Goal: Find specific page/section: Find specific page/section

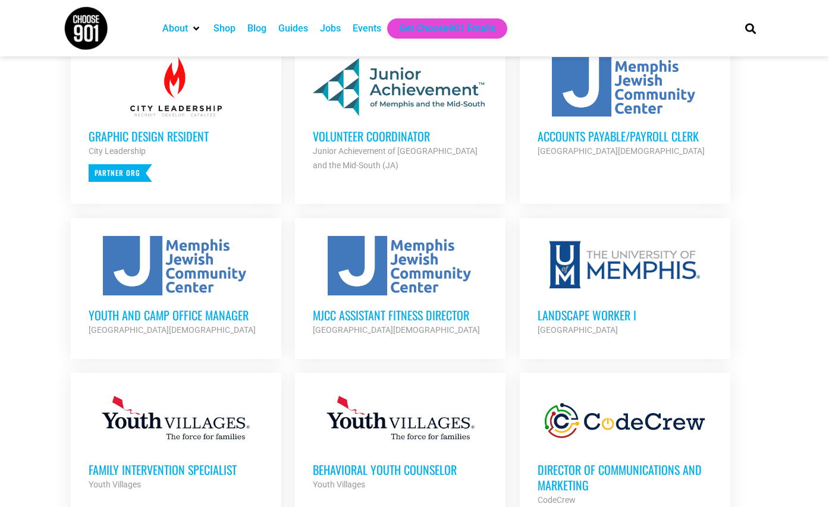
scroll to position [505, 0]
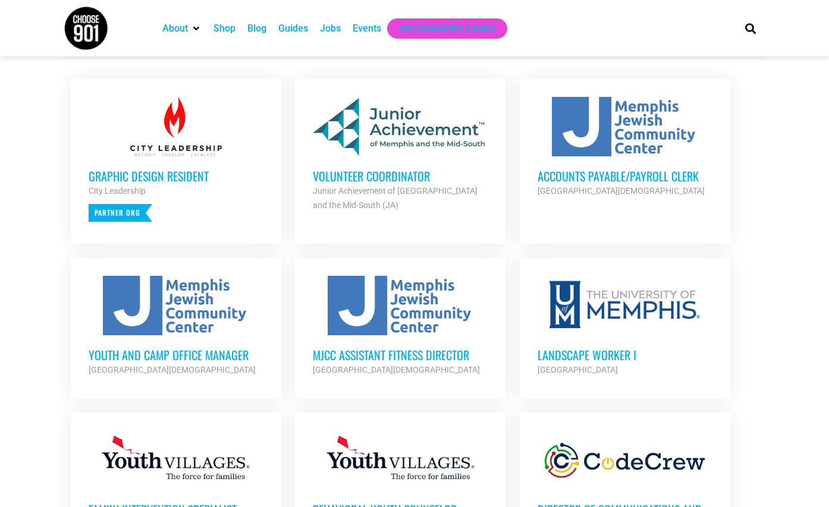
scroll to position [468, 0]
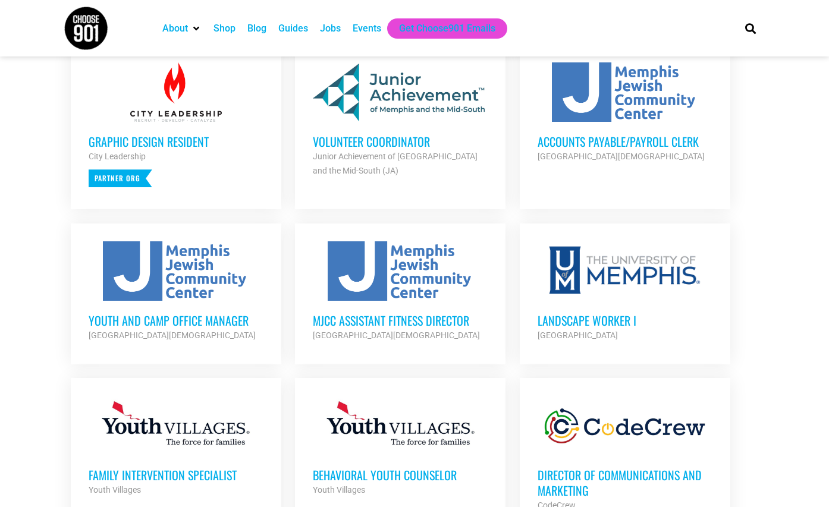
scroll to position [504, 0]
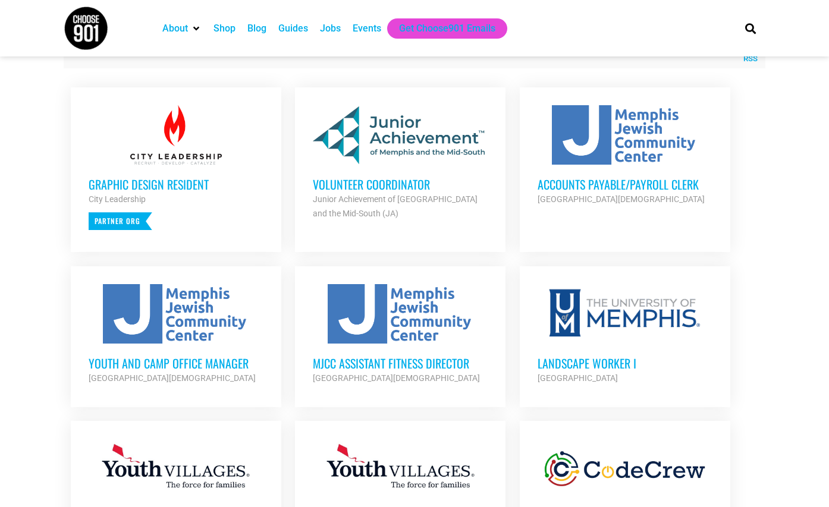
scroll to position [482, 0]
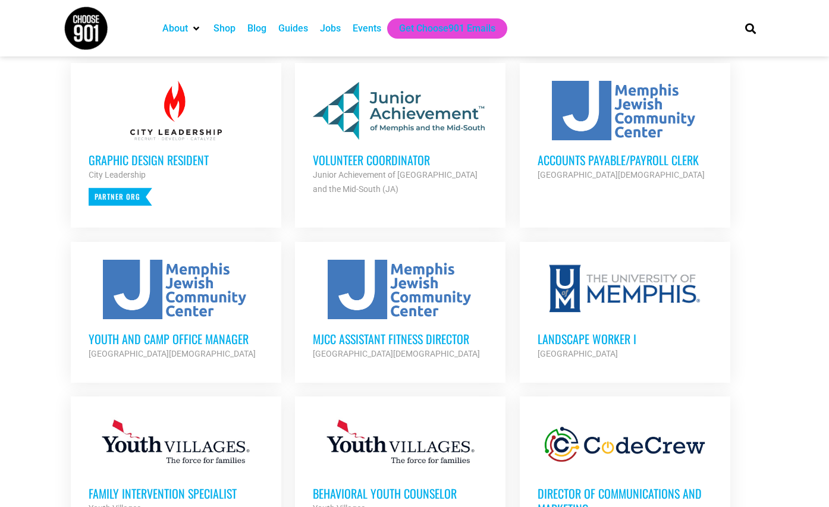
click at [437, 131] on div at bounding box center [400, 110] width 175 height 59
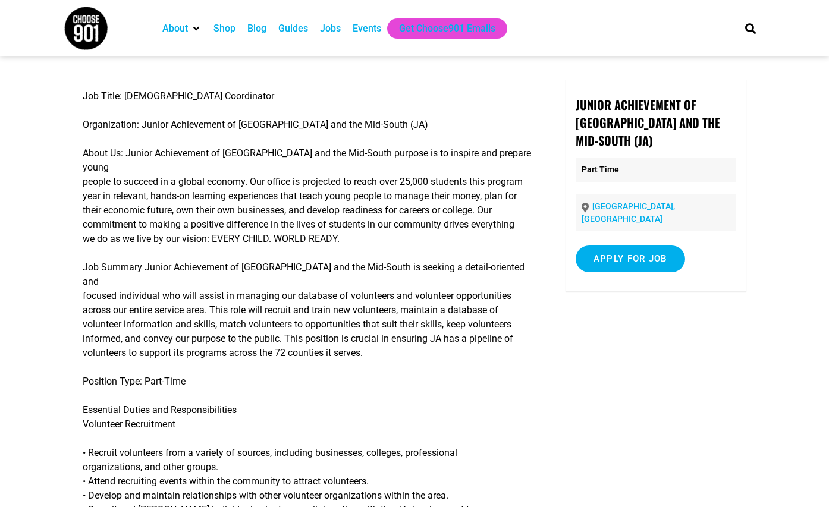
scroll to position [54, 0]
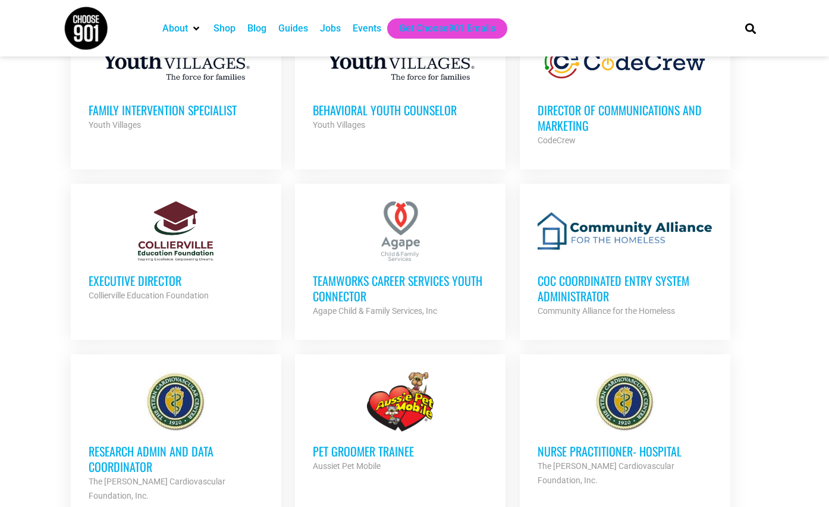
scroll to position [864, 0]
